Goal: Navigation & Orientation: Find specific page/section

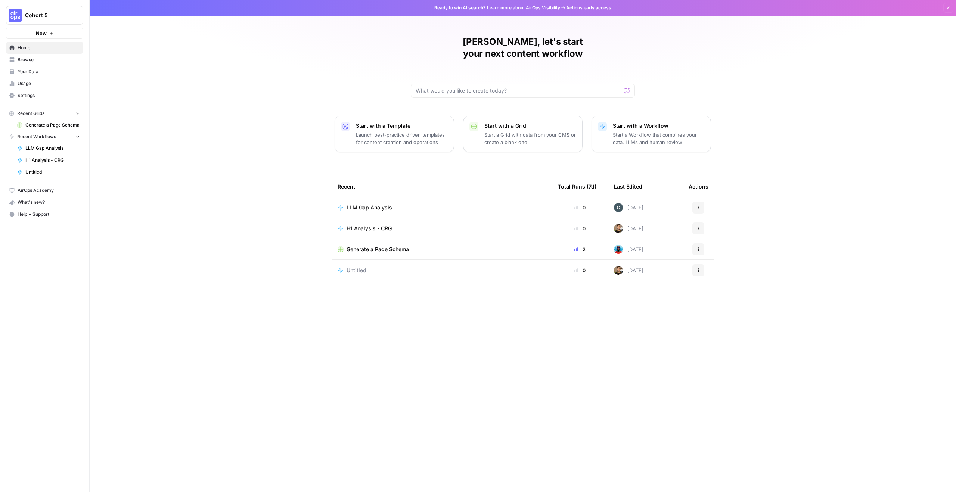
click at [370, 204] on span "LLM Gap Analysis" at bounding box center [369, 207] width 46 height 7
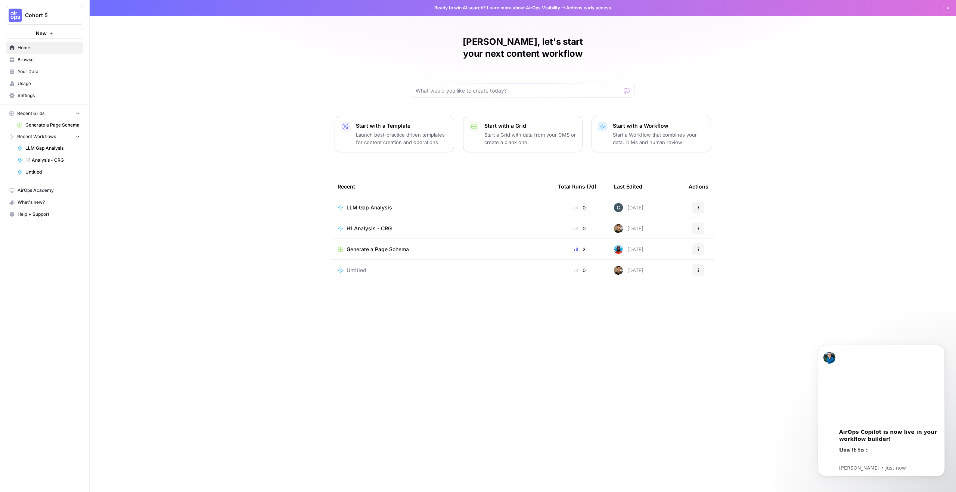
click at [358, 225] on span "H1 Analysis - CRG" at bounding box center [368, 228] width 45 height 7
click at [377, 267] on div "Untitled" at bounding box center [442, 270] width 208 height 7
